Goal: Download file/media

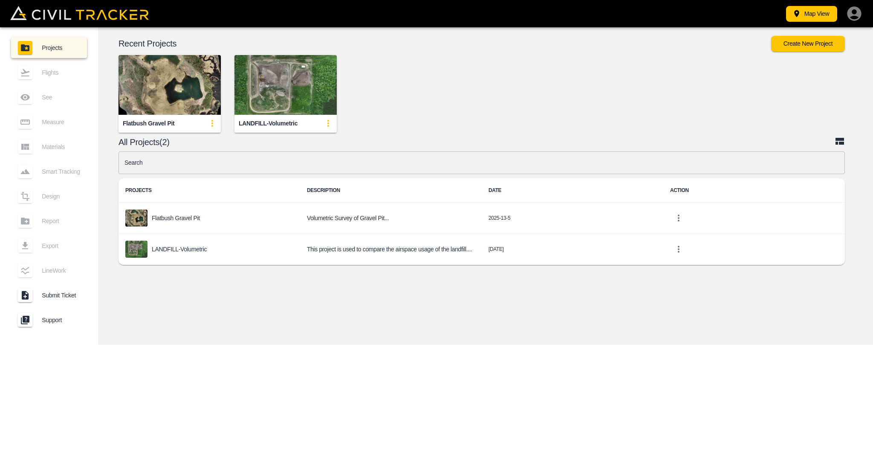
click at [187, 102] on img "button" at bounding box center [170, 85] width 102 height 60
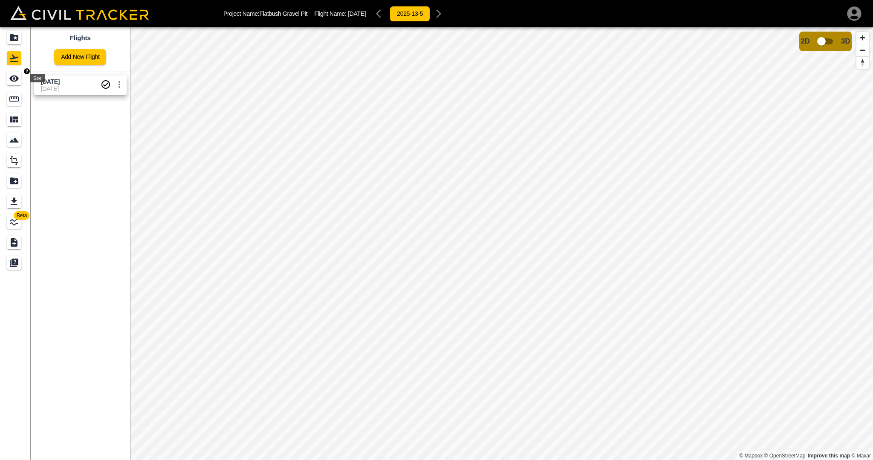
click at [14, 80] on icon "See" at bounding box center [14, 78] width 10 height 10
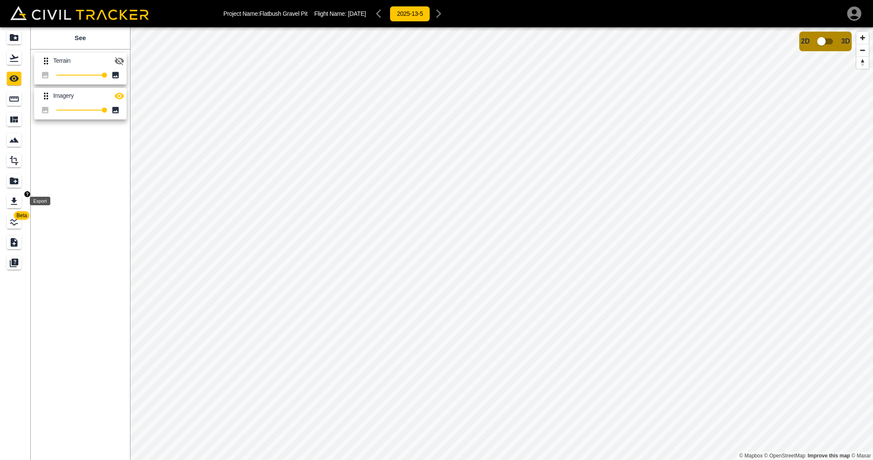
click at [18, 199] on icon "Export" at bounding box center [14, 201] width 10 height 10
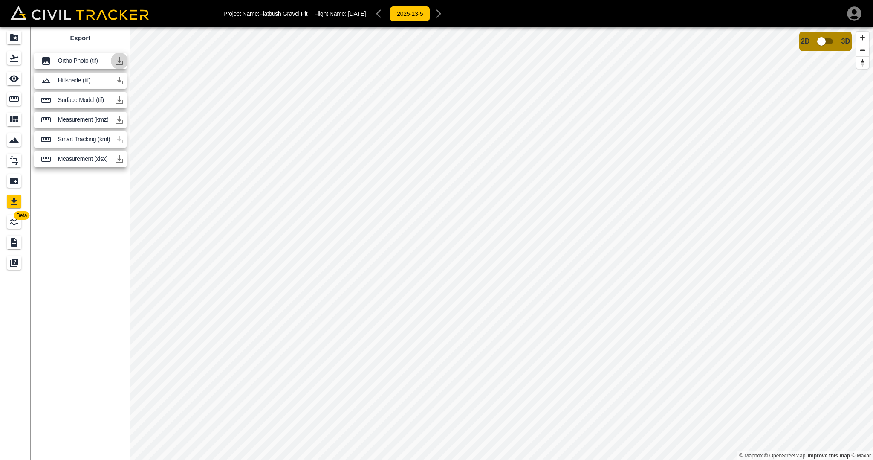
click at [117, 58] on icon "button" at bounding box center [119, 61] width 10 height 10
drag, startPoint x: 803, startPoint y: 0, endPoint x: 115, endPoint y: 58, distance: 690.1
click at [115, 58] on icon "button" at bounding box center [119, 61] width 10 height 10
click at [119, 59] on icon "button" at bounding box center [119, 61] width 10 height 10
click at [39, 59] on div "Ortho Photo (tif)" at bounding box center [80, 61] width 93 height 16
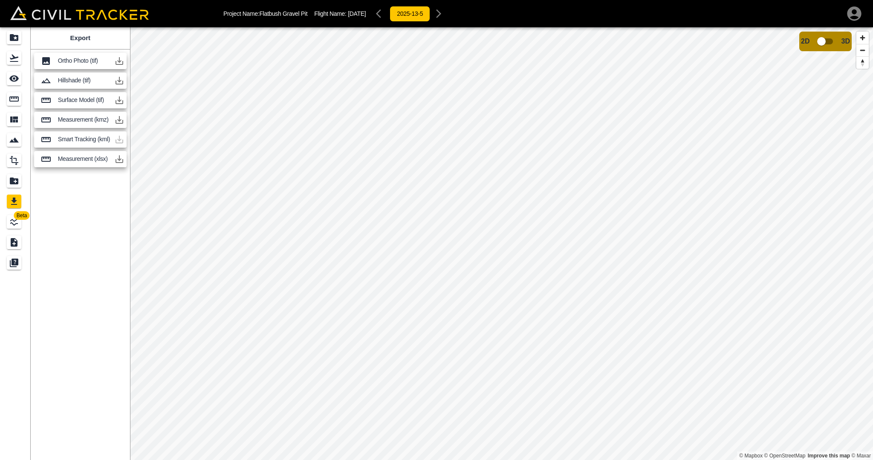
click at [86, 63] on p "Ortho Photo (tif)" at bounding box center [84, 60] width 53 height 7
click at [118, 61] on icon "button" at bounding box center [120, 61] width 8 height 8
